Goal: Use online tool/utility: Utilize a website feature to perform a specific function

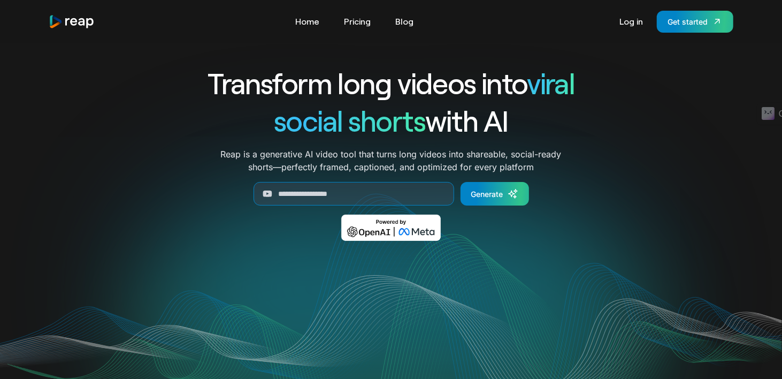
click at [691, 121] on div "Transform long videos into viral social shorts with AI Reap is a generative AI …" at bounding box center [391, 160] width 685 height 192
click at [627, 16] on link "Log in" at bounding box center [631, 21] width 34 height 17
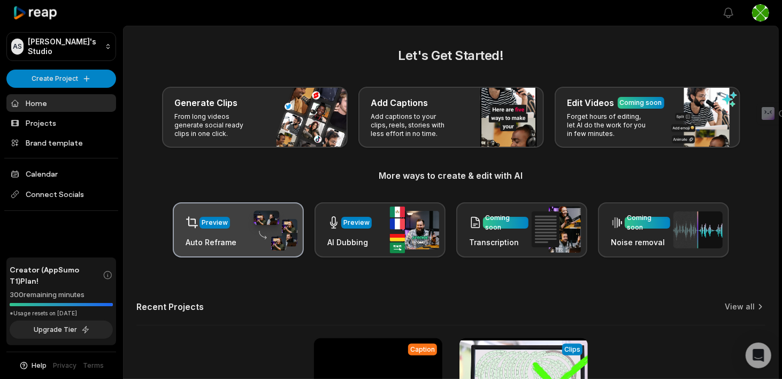
click at [237, 240] on div "Preview Auto Reframe" at bounding box center [238, 229] width 131 height 55
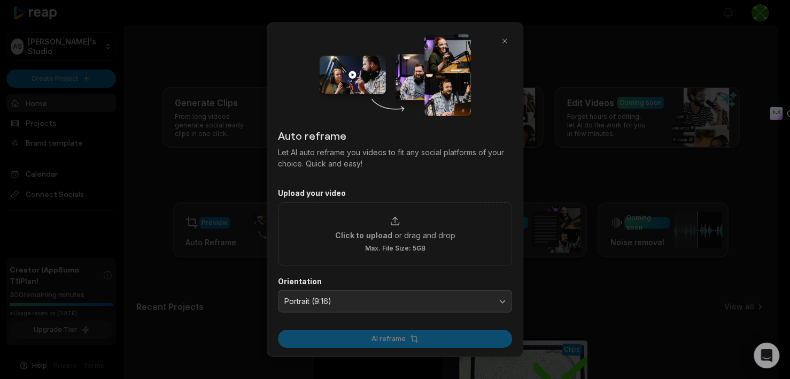
click at [167, 207] on div at bounding box center [395, 189] width 790 height 379
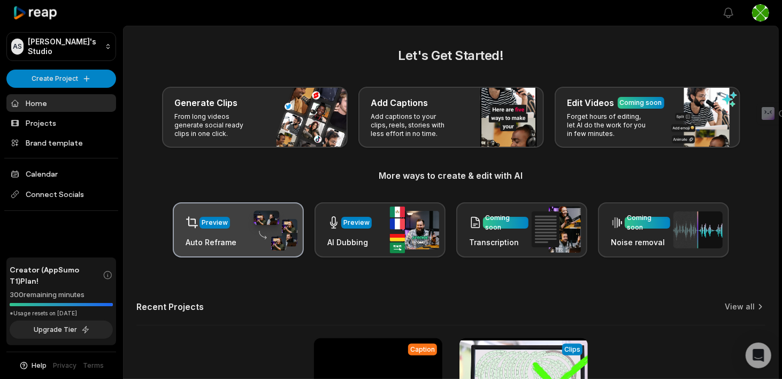
click at [249, 225] on img at bounding box center [272, 230] width 49 height 42
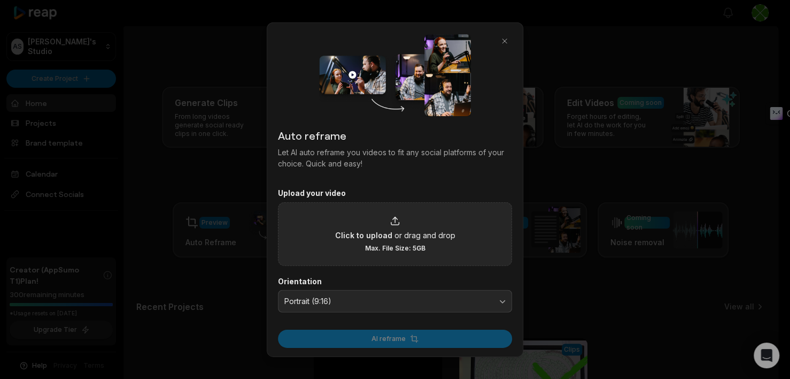
click at [440, 229] on span "or drag and drop" at bounding box center [425, 234] width 61 height 11
click at [0, 0] on input "Click to upload or drag and drop Max. File Size: 5GB" at bounding box center [0, 0] width 0 height 0
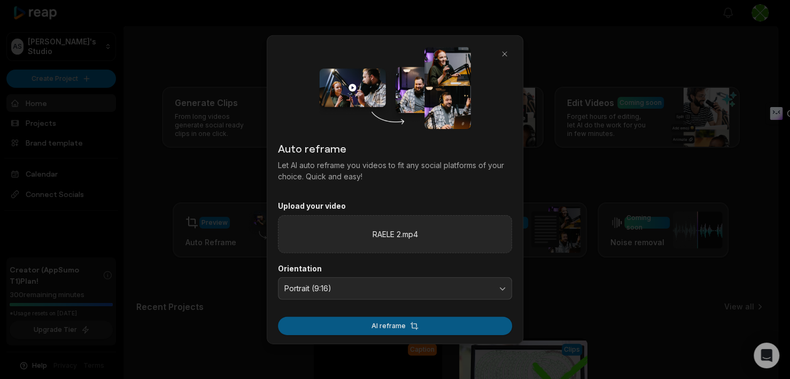
click at [419, 328] on button "AI reframe" at bounding box center [395, 325] width 234 height 18
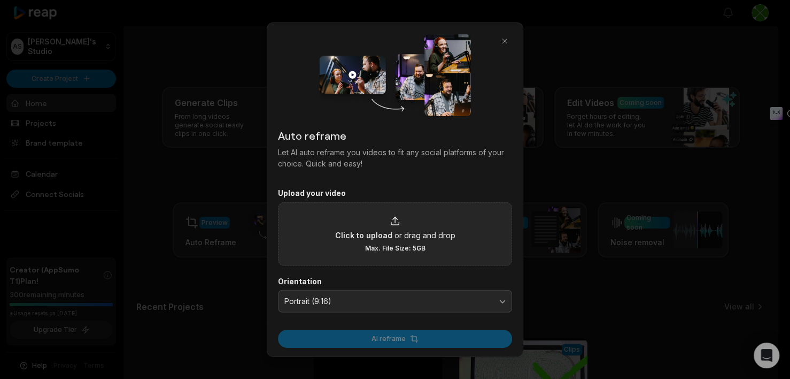
click at [415, 335] on div "AI reframe" at bounding box center [395, 334] width 234 height 25
click at [506, 38] on button "button" at bounding box center [504, 41] width 15 height 15
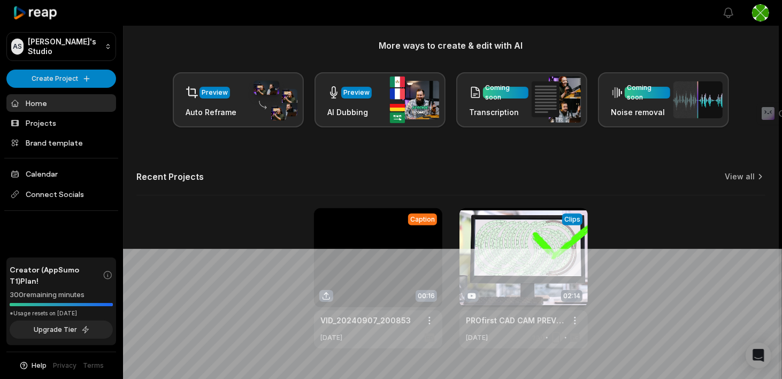
scroll to position [48, 0]
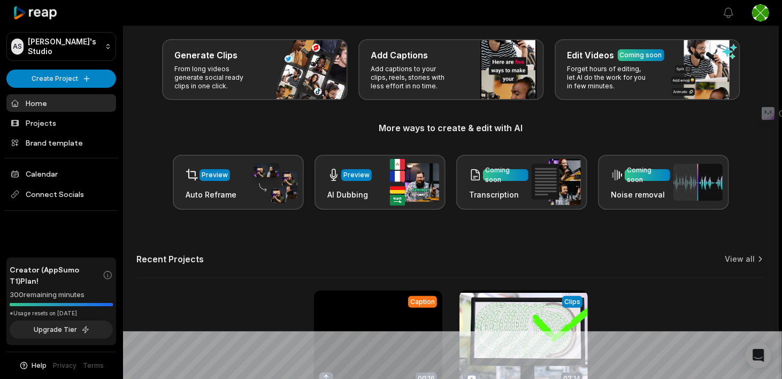
click at [76, 77] on html "AS [PERSON_NAME]'s Studio Create Project Home Projects Brand template Calendar …" at bounding box center [391, 141] width 782 height 379
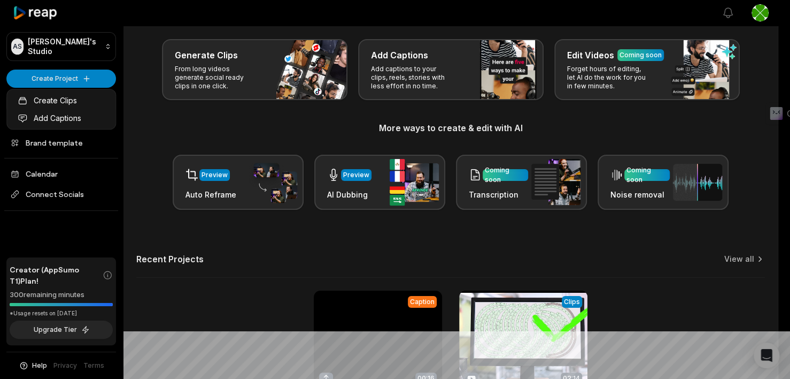
click at [76, 78] on html "AS [PERSON_NAME]'s Studio Create Project Home Projects Brand template Calendar …" at bounding box center [395, 141] width 790 height 379
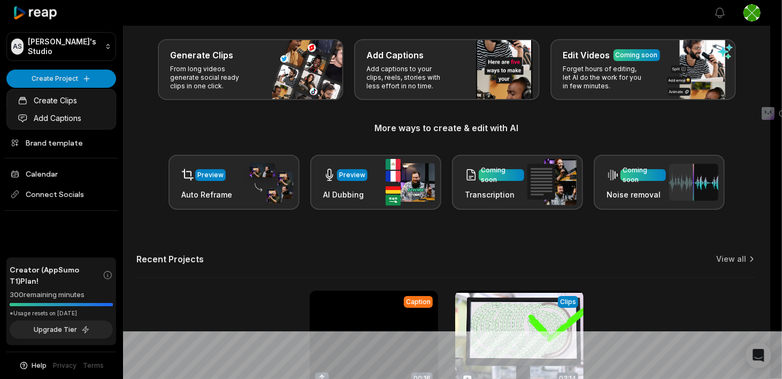
click at [76, 78] on html "AS [PERSON_NAME]'s Studio Create Project Home Projects Brand template Calendar …" at bounding box center [391, 141] width 782 height 379
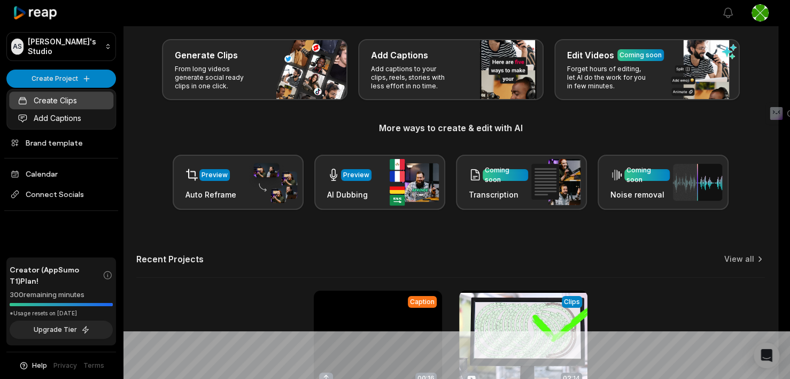
click at [72, 98] on link "Create Clips" at bounding box center [61, 100] width 104 height 18
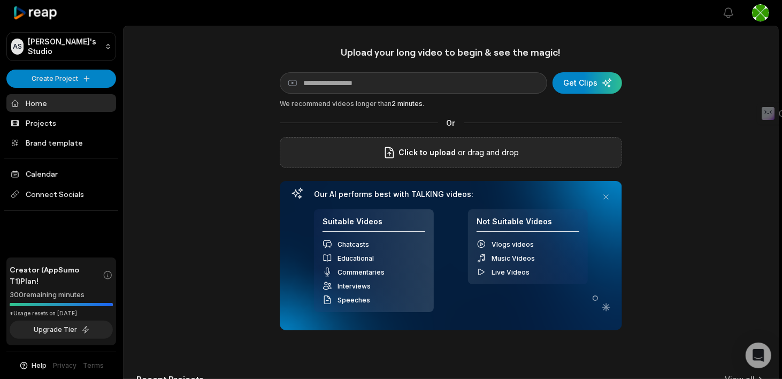
click at [458, 153] on p "or drag and drop" at bounding box center [487, 152] width 63 height 13
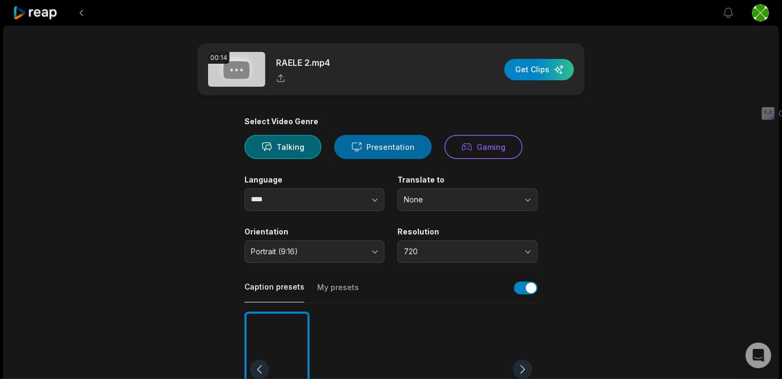
click at [380, 149] on button "Presentation" at bounding box center [382, 147] width 97 height 24
click at [541, 73] on div "button" at bounding box center [539, 69] width 70 height 21
